Goal: Book appointment/travel/reservation

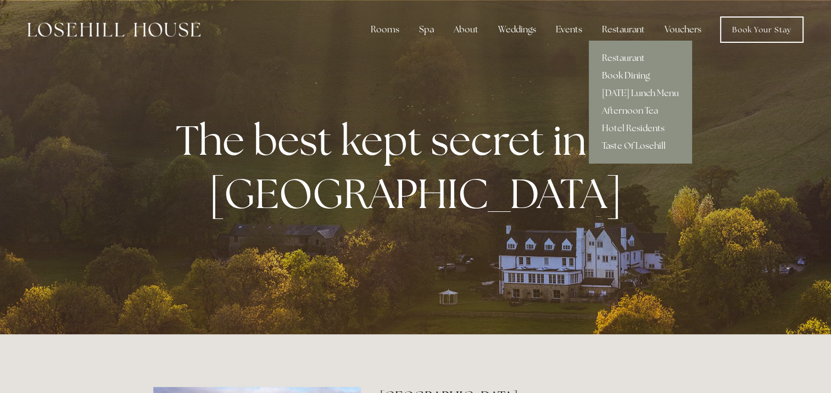
click at [620, 72] on link "Book Dining" at bounding box center [640, 76] width 103 height 18
click at [618, 125] on link "Hotel Residents" at bounding box center [640, 129] width 103 height 18
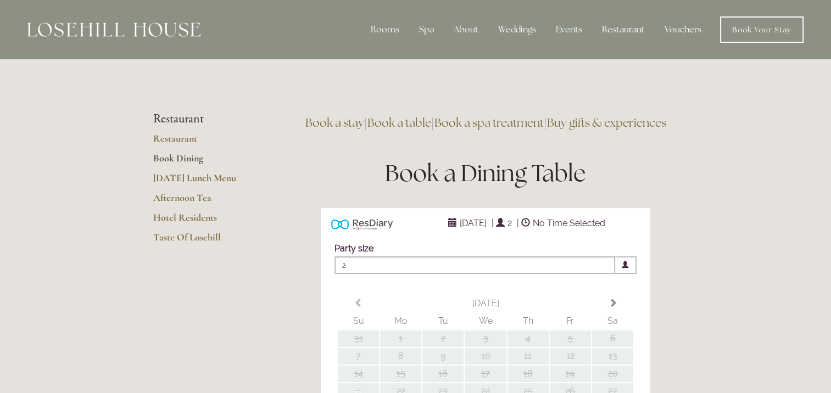
type input "Any Area"
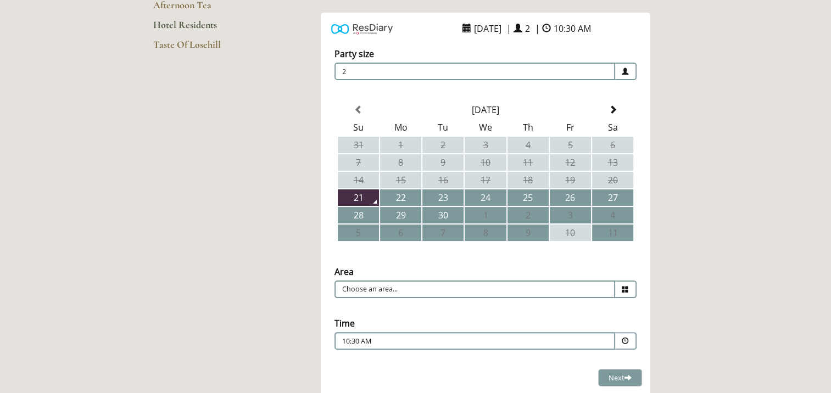
scroll to position [220, 0]
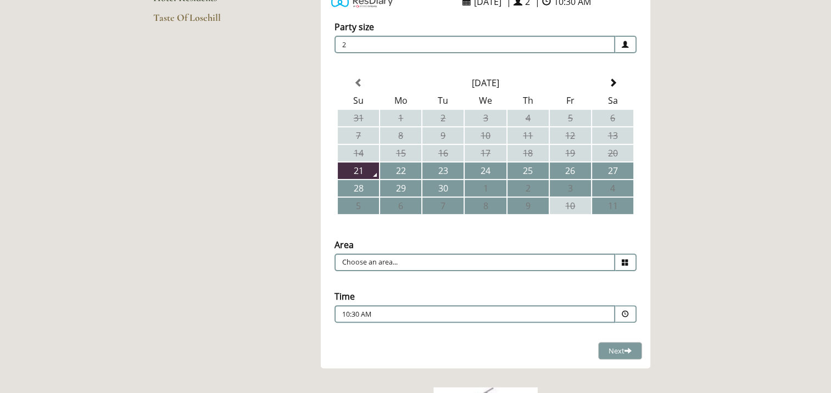
click at [626, 259] on icon at bounding box center [625, 262] width 7 height 7
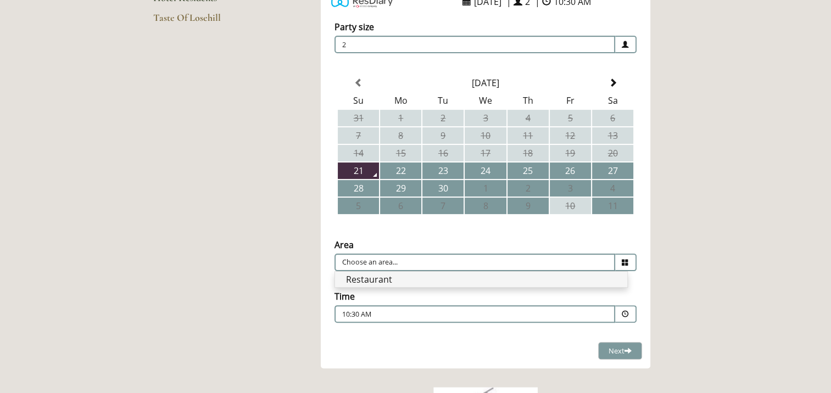
click at [598, 276] on li "Restaurant" at bounding box center [481, 279] width 292 height 15
type input "Restaurant"
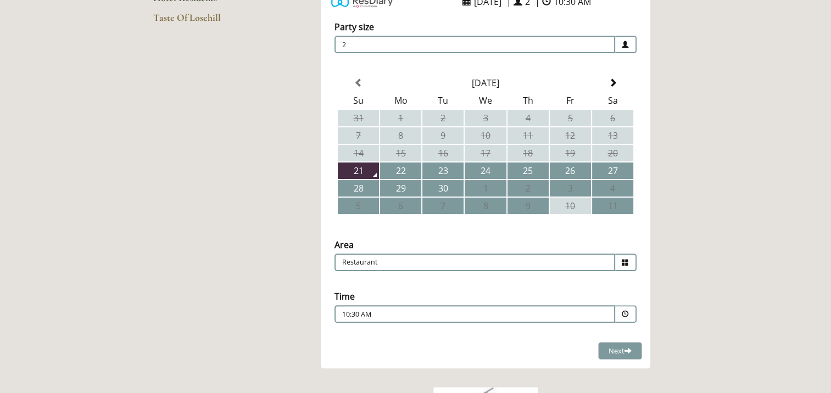
click at [625, 311] on span at bounding box center [625, 314] width 7 height 7
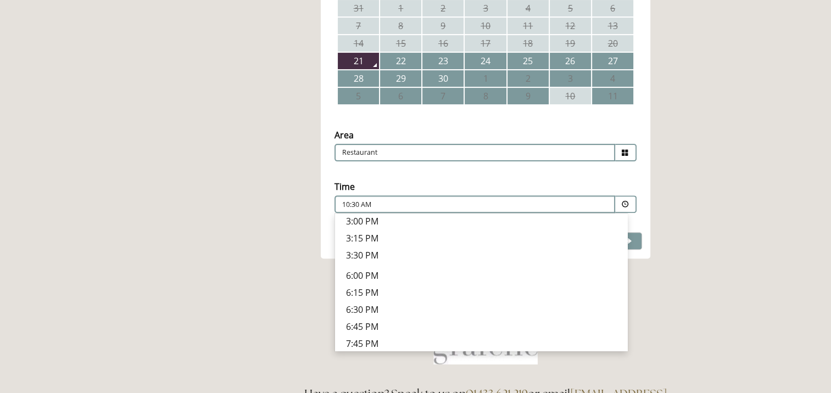
scroll to position [264, 0]
click at [373, 319] on p "6:45 PM" at bounding box center [481, 325] width 270 height 12
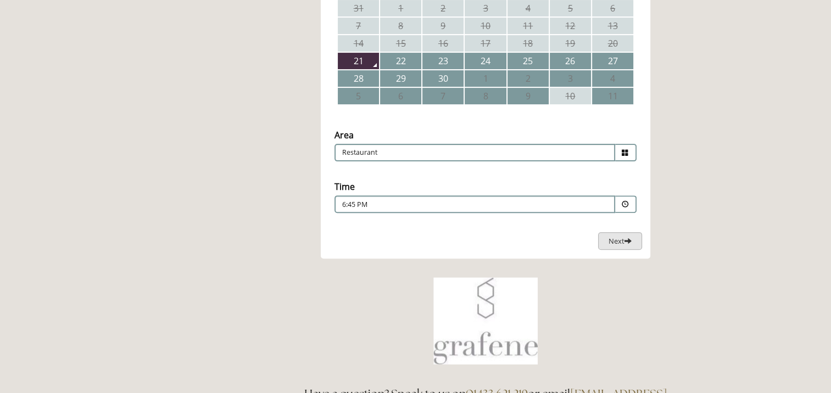
click at [609, 236] on span "Next" at bounding box center [619, 241] width 23 height 10
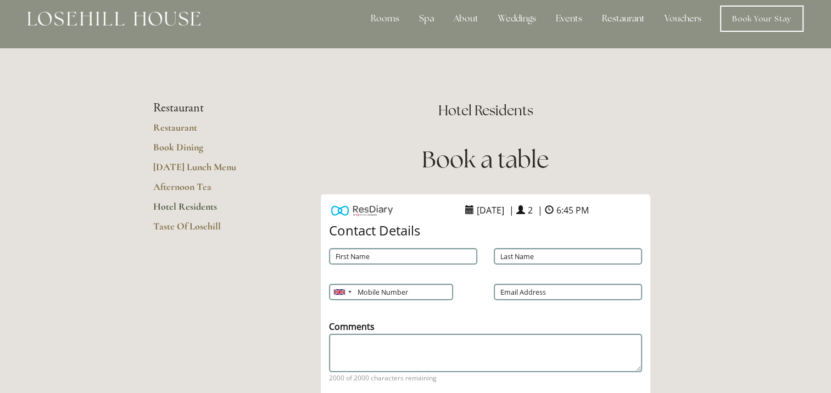
scroll to position [0, 0]
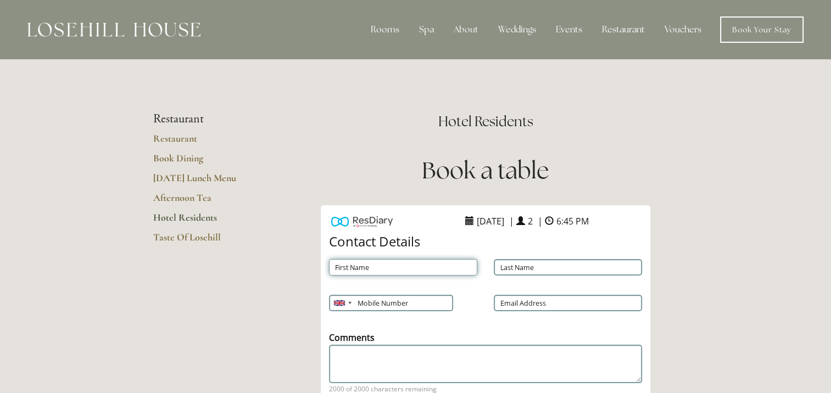
click at [390, 271] on input "First Name" at bounding box center [403, 267] width 148 height 16
type input "Mrs"
type input "[PERSON_NAME] [PERSON_NAME]"
type input "07816564944"
type input "[EMAIL_ADDRESS][DOMAIN_NAME]"
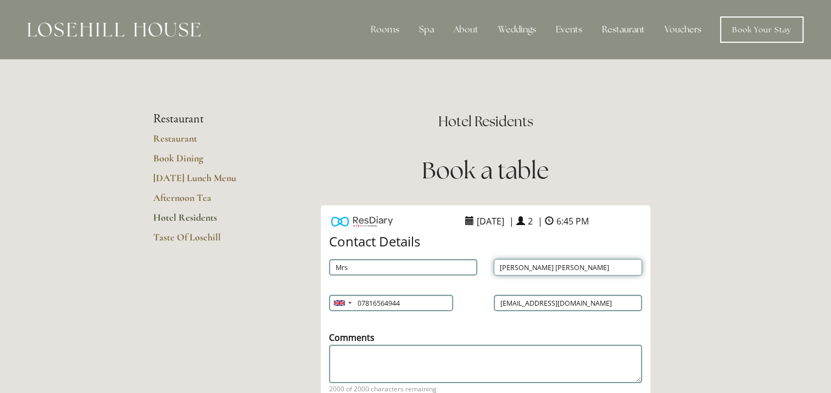
drag, startPoint x: 520, startPoint y: 265, endPoint x: 534, endPoint y: 264, distance: 13.3
click at [534, 264] on input "[PERSON_NAME] [PERSON_NAME]" at bounding box center [568, 267] width 148 height 16
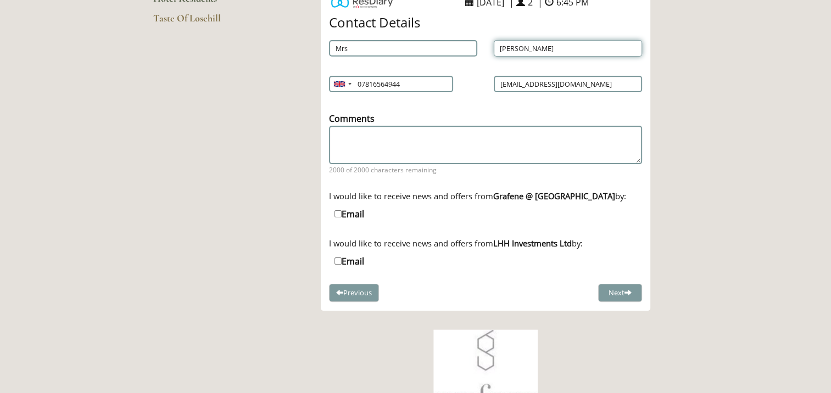
scroll to position [220, 0]
type input "[PERSON_NAME]"
click at [618, 292] on button "Next" at bounding box center [620, 292] width 44 height 18
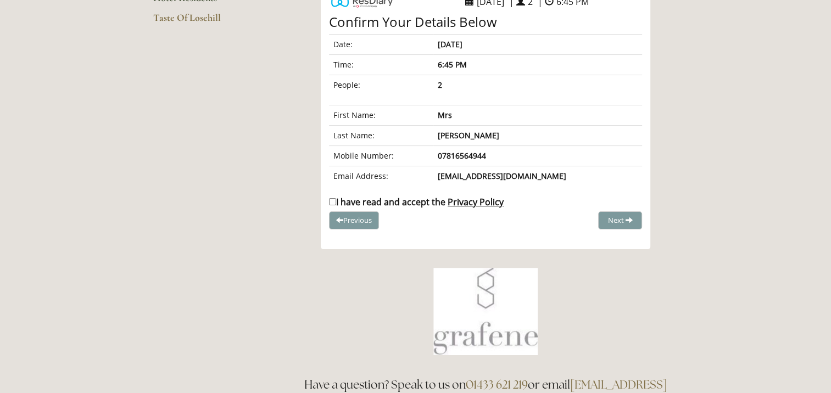
click at [333, 201] on input "I have read and accept the Privacy Policy" at bounding box center [332, 201] width 7 height 7
checkbox input "true"
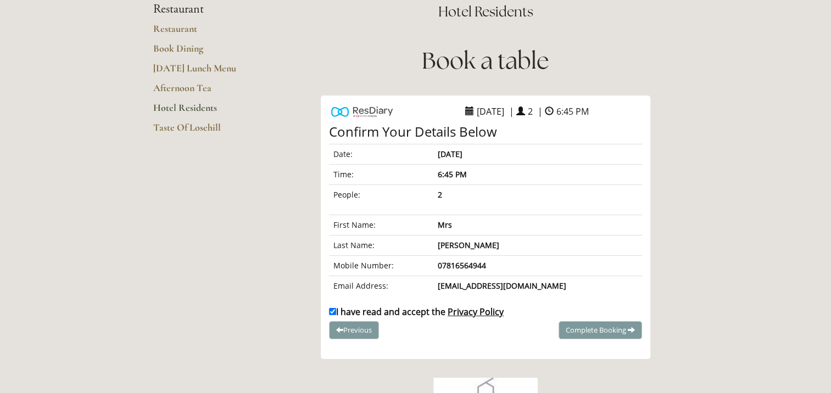
scroll to position [165, 0]
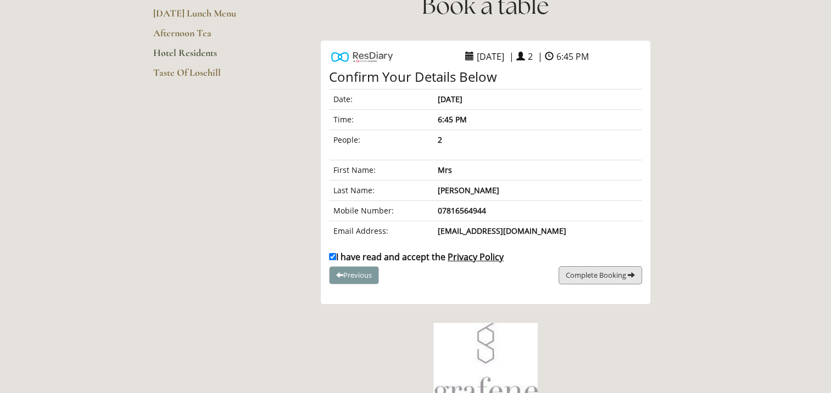
click at [613, 271] on span "Complete Booking" at bounding box center [596, 275] width 60 height 10
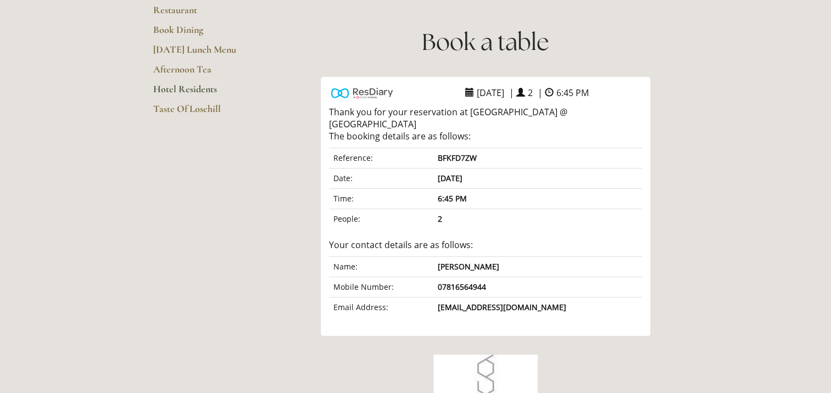
scroll to position [0, 0]
